Goal: Complete application form

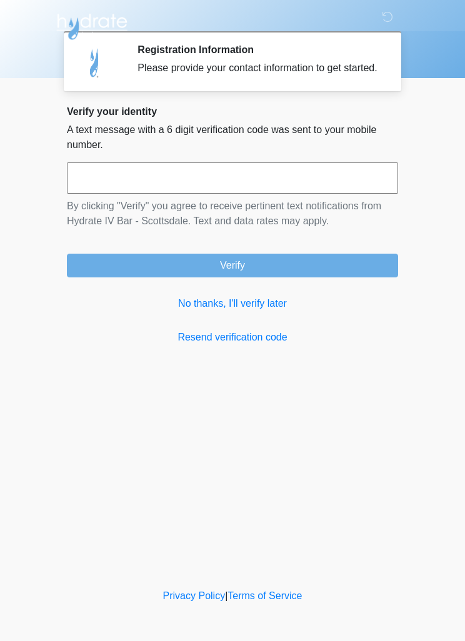
click at [227, 190] on input "text" at bounding box center [232, 177] width 331 height 31
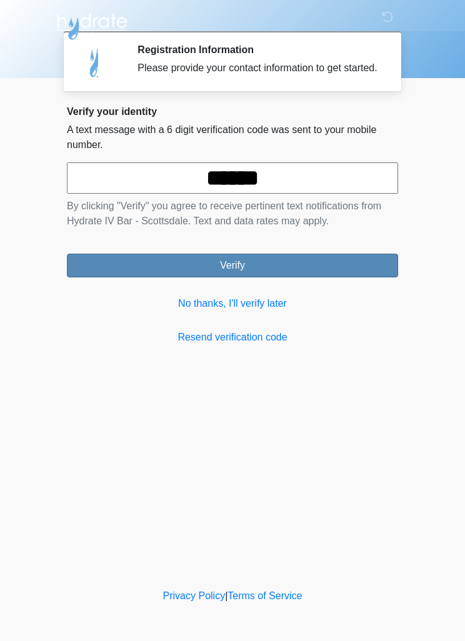
type input "******"
click at [284, 277] on button "Verify" at bounding box center [232, 266] width 331 height 24
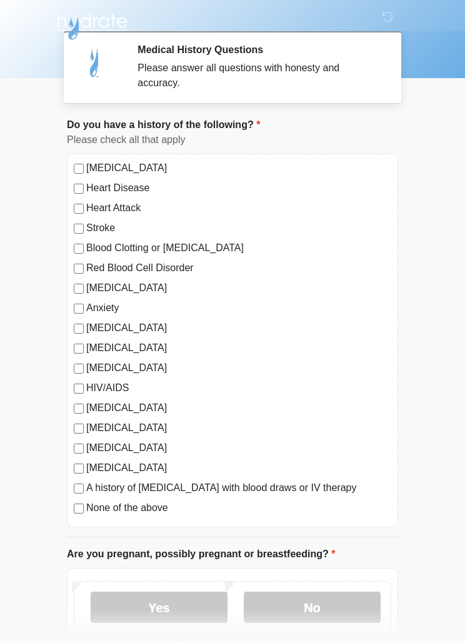
click at [88, 323] on label "Autoimmune Disorder" at bounding box center [238, 327] width 305 height 15
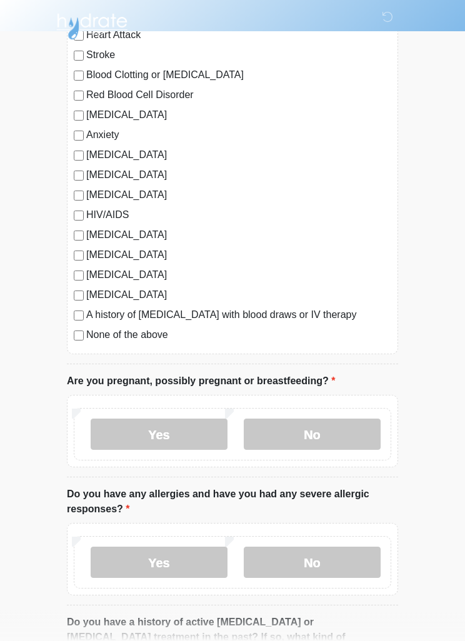
scroll to position [180, 0]
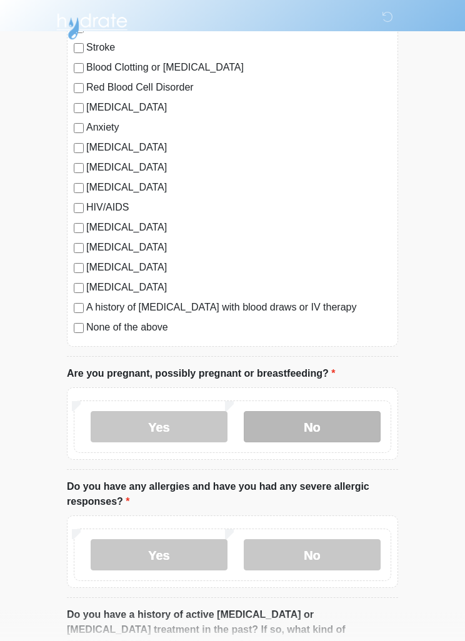
click at [319, 430] on label "No" at bounding box center [312, 427] width 137 height 31
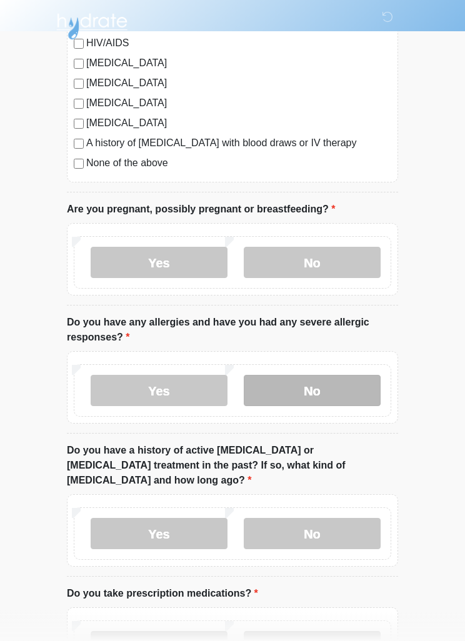
click at [330, 395] on label "No" at bounding box center [312, 390] width 137 height 31
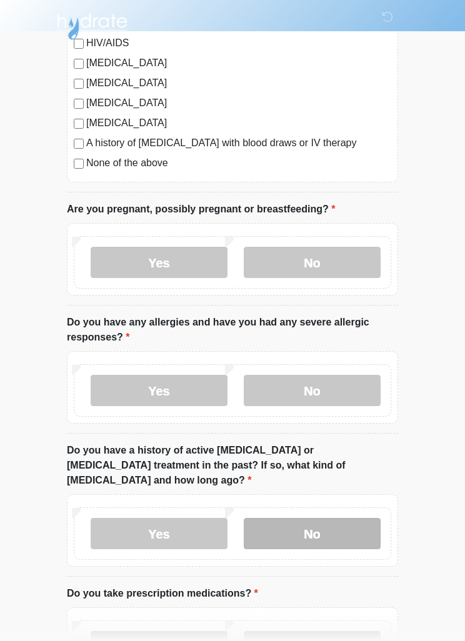
click at [318, 518] on label "No" at bounding box center [312, 533] width 137 height 31
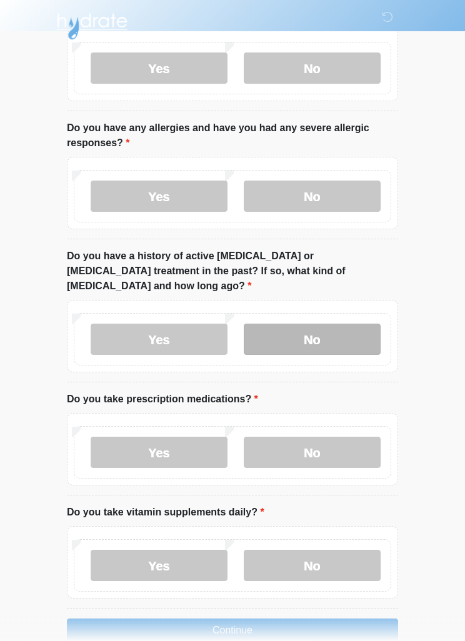
scroll to position [551, 0]
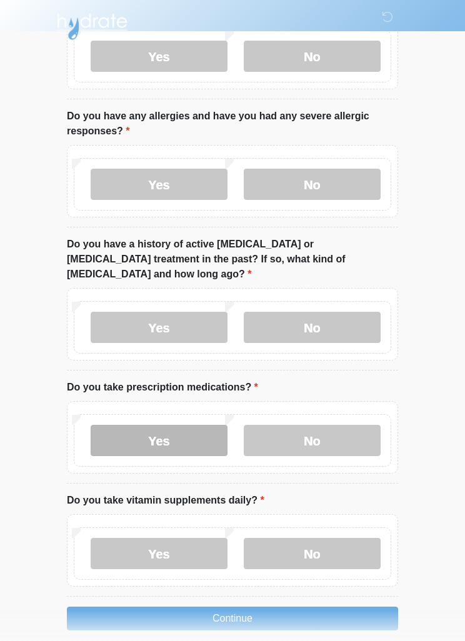
click at [187, 435] on label "Yes" at bounding box center [159, 440] width 137 height 31
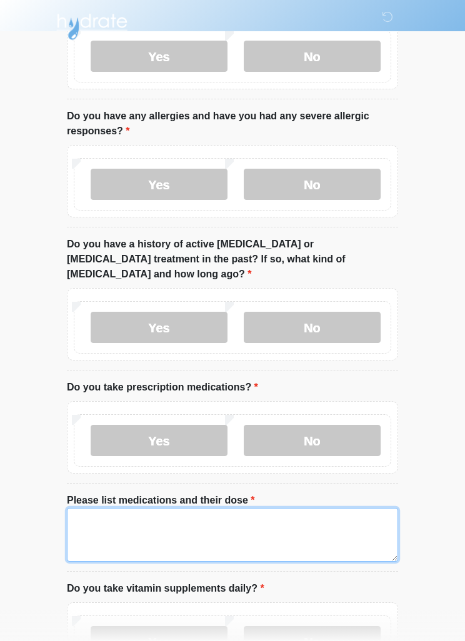
click at [164, 518] on textarea "Please list medications and their dose" at bounding box center [232, 535] width 331 height 54
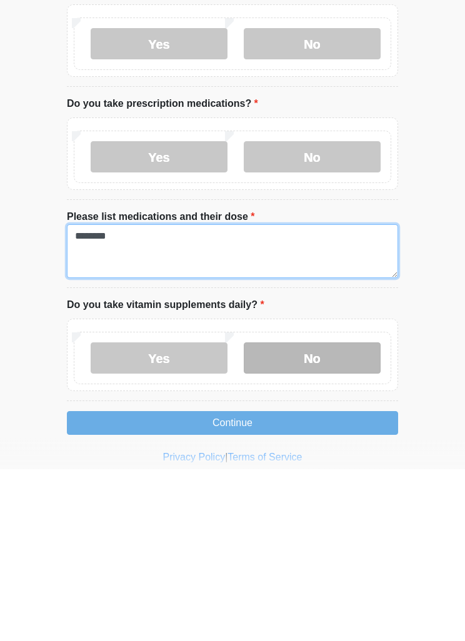
type textarea "********"
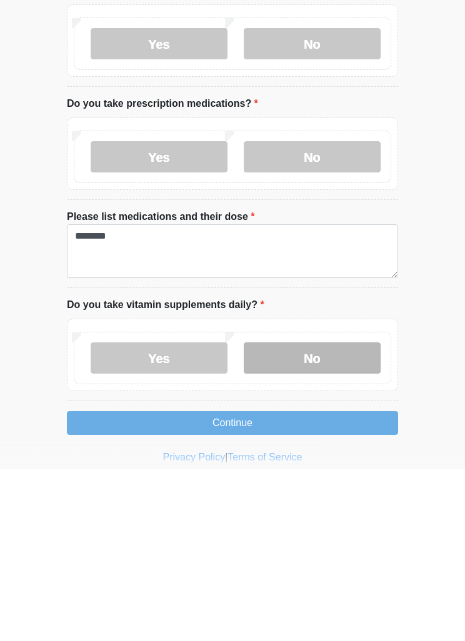
click at [328, 515] on label "No" at bounding box center [312, 530] width 137 height 31
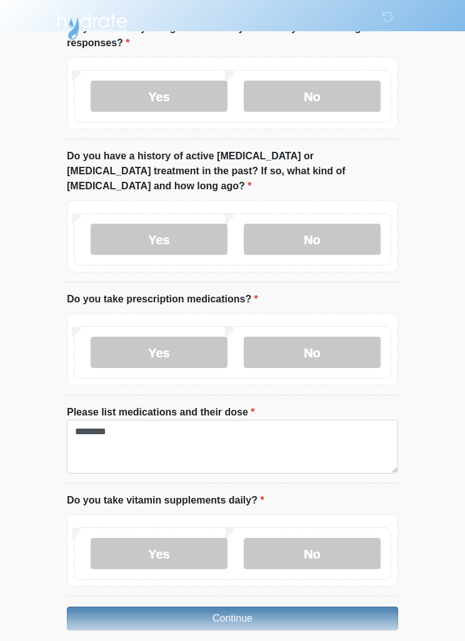
click at [266, 606] on button "Continue" at bounding box center [232, 618] width 331 height 24
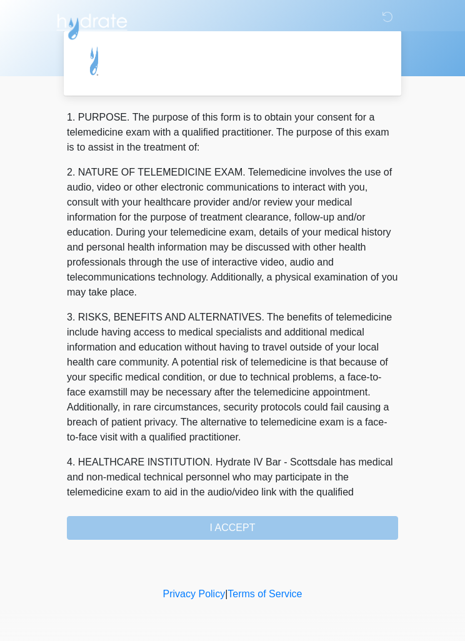
scroll to position [0, 0]
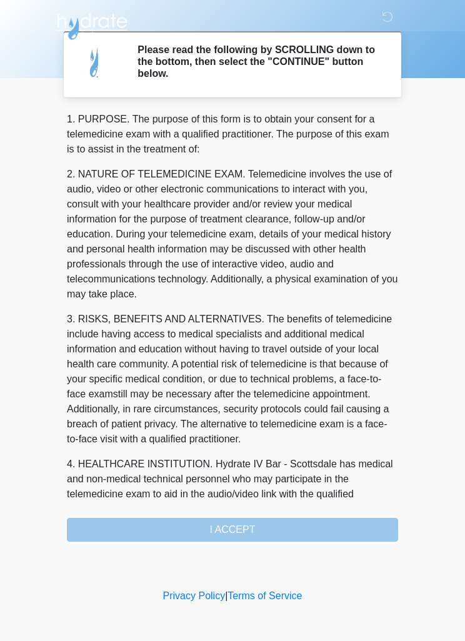
click at [267, 534] on div "1. PURPOSE. The purpose of this form is to obtain your consent for a telemedici…" at bounding box center [232, 327] width 331 height 430
click at [250, 532] on div "1. PURPOSE. The purpose of this form is to obtain your consent for a telemedici…" at bounding box center [232, 327] width 331 height 430
click at [255, 540] on div "1. PURPOSE. The purpose of this form is to obtain your consent for a telemedici…" at bounding box center [232, 327] width 331 height 430
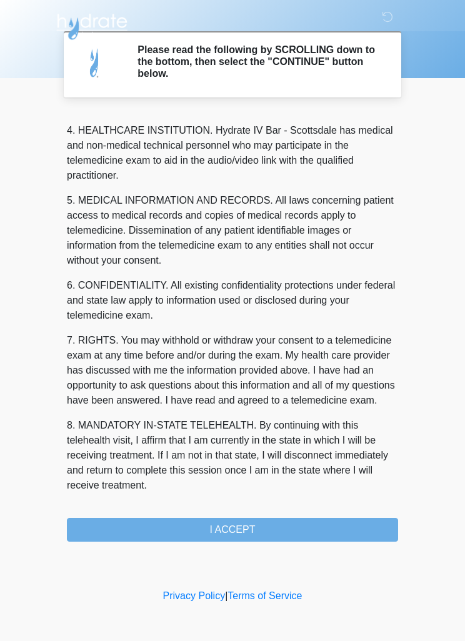
scroll to position [348, 0]
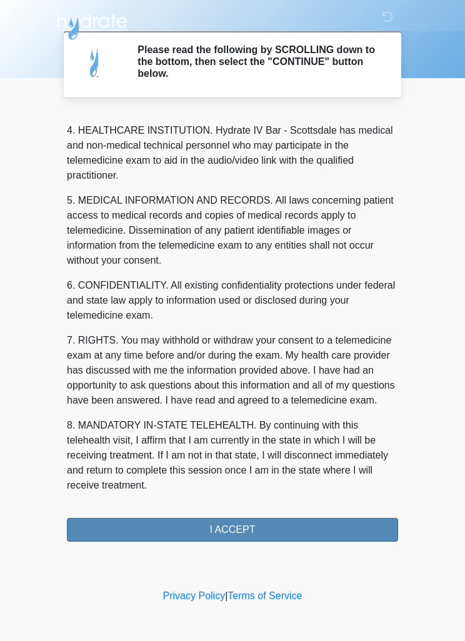
click at [233, 537] on button "I ACCEPT" at bounding box center [232, 530] width 331 height 24
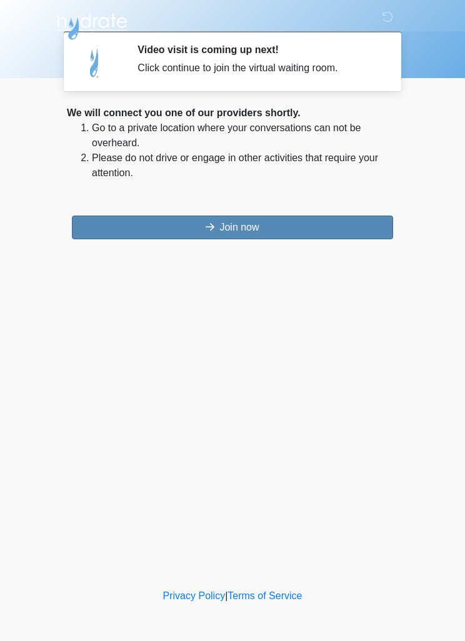
click at [340, 225] on button "Join now" at bounding box center [232, 227] width 321 height 24
